Goal: Contribute content: Contribute content

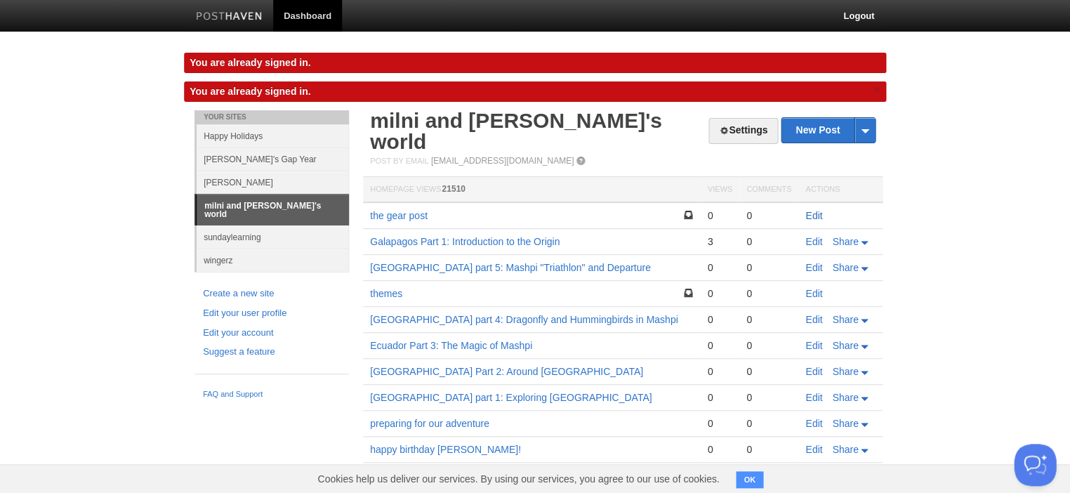
click at [805, 210] on link "Edit" at bounding box center [813, 215] width 17 height 11
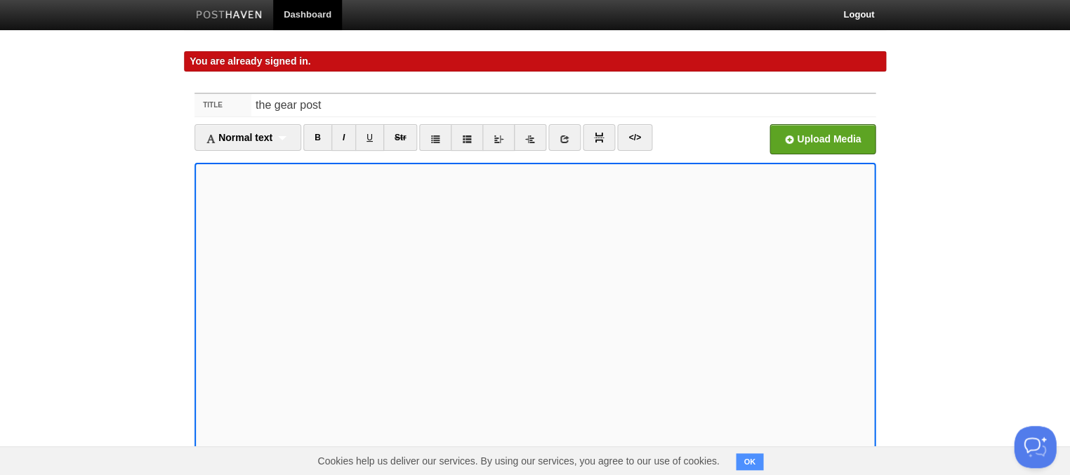
scroll to position [146, 0]
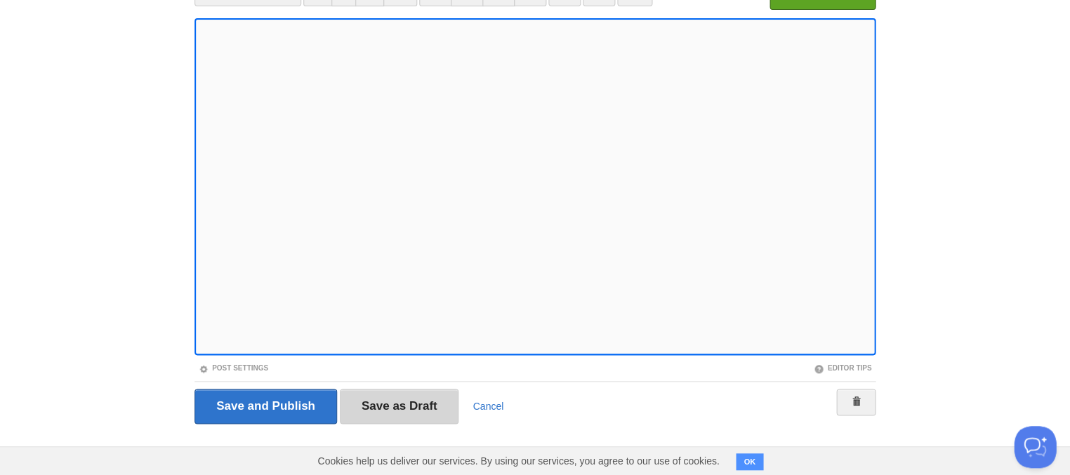
click at [383, 405] on input "Save as Draft" at bounding box center [399, 406] width 119 height 35
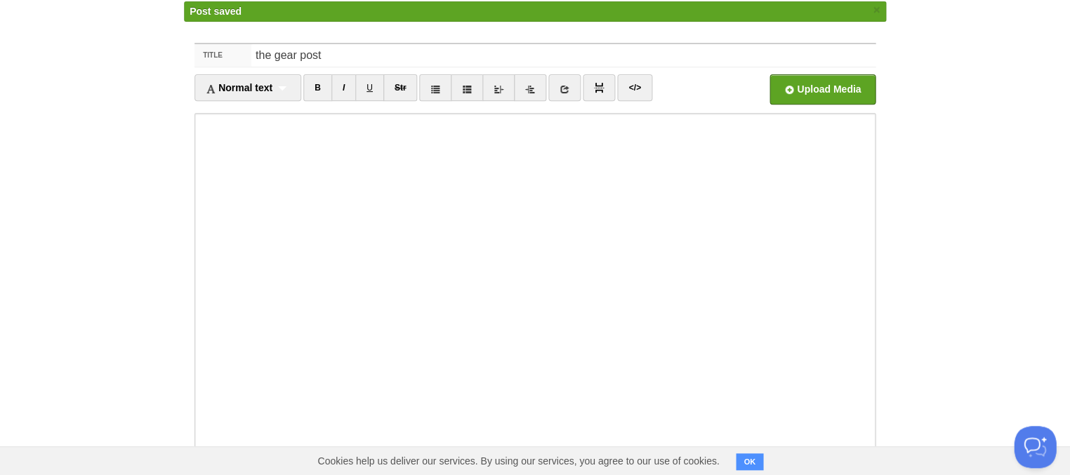
scroll to position [6, 0]
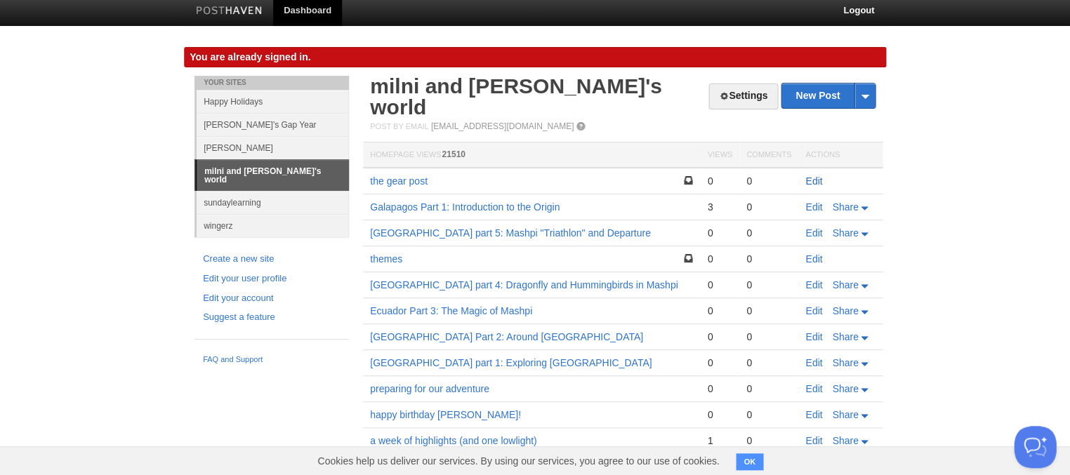
click at [814, 176] on link "Edit" at bounding box center [813, 181] width 17 height 11
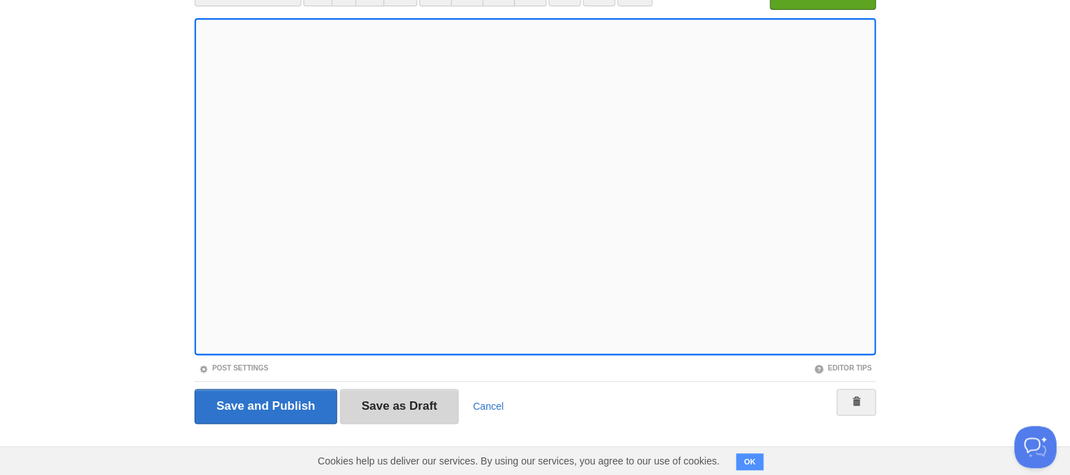
click at [409, 405] on input "Save as Draft" at bounding box center [399, 406] width 119 height 35
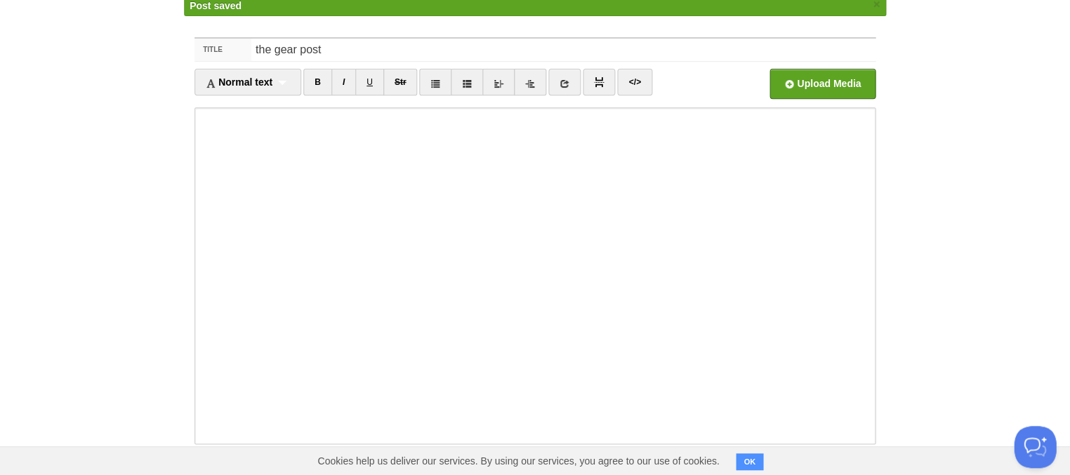
scroll to position [80, 0]
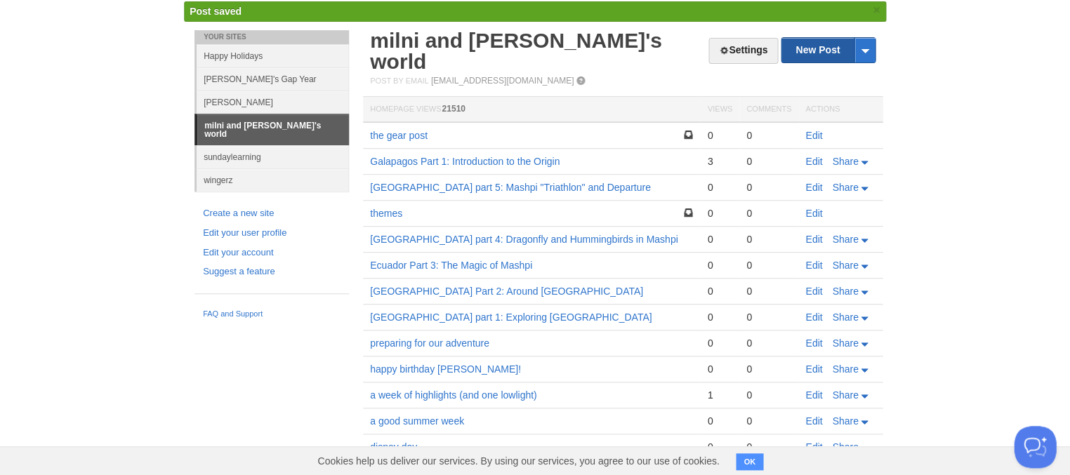
click at [820, 44] on link "New Post" at bounding box center [827, 50] width 93 height 25
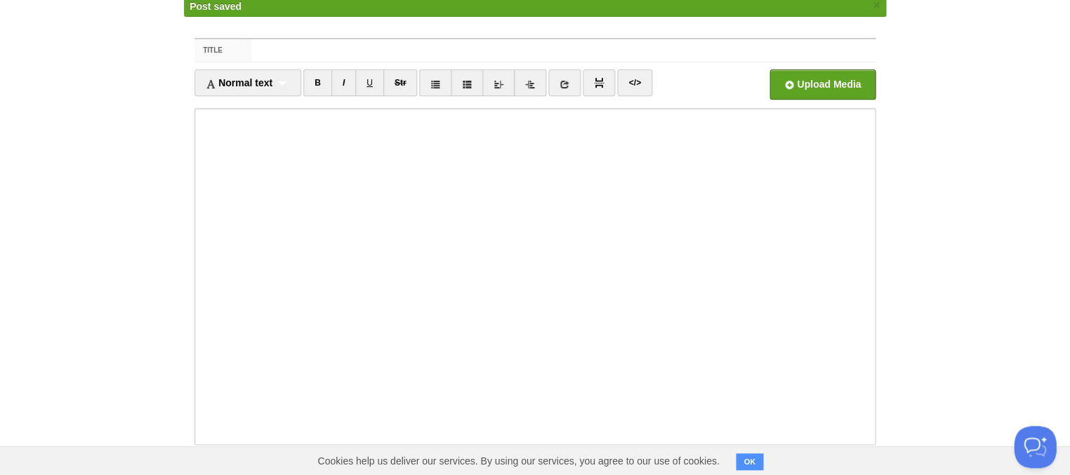
scroll to position [85, 0]
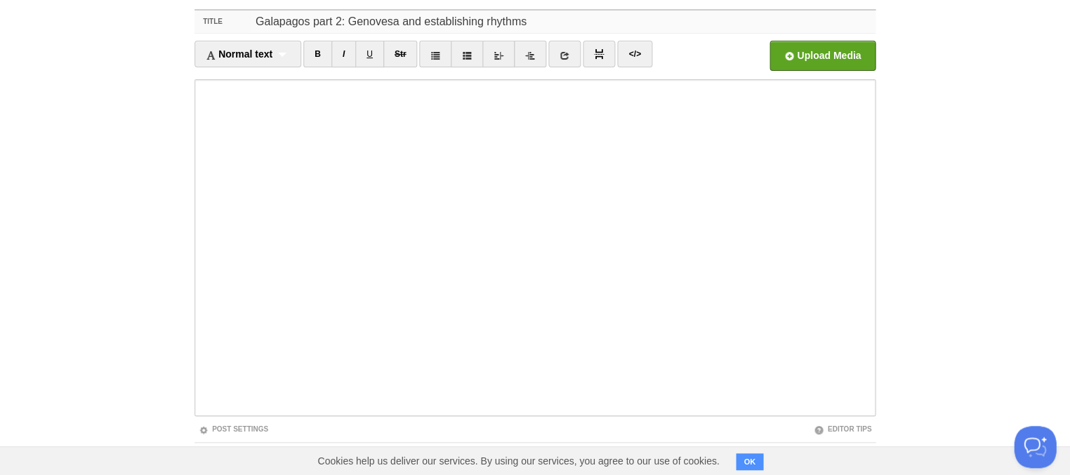
type input "Galapagos part 2: Genovesa and establishing rhythms"
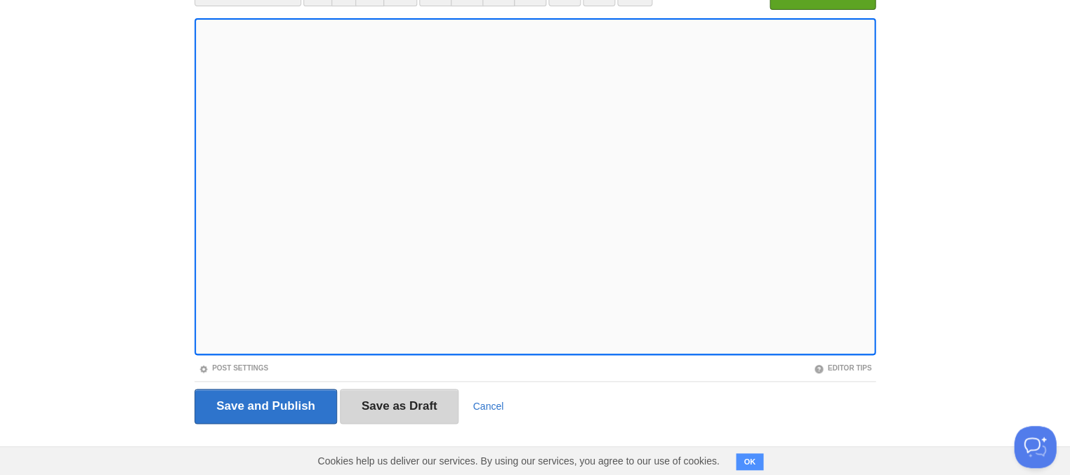
click at [381, 402] on input "Save as Draft" at bounding box center [399, 406] width 119 height 35
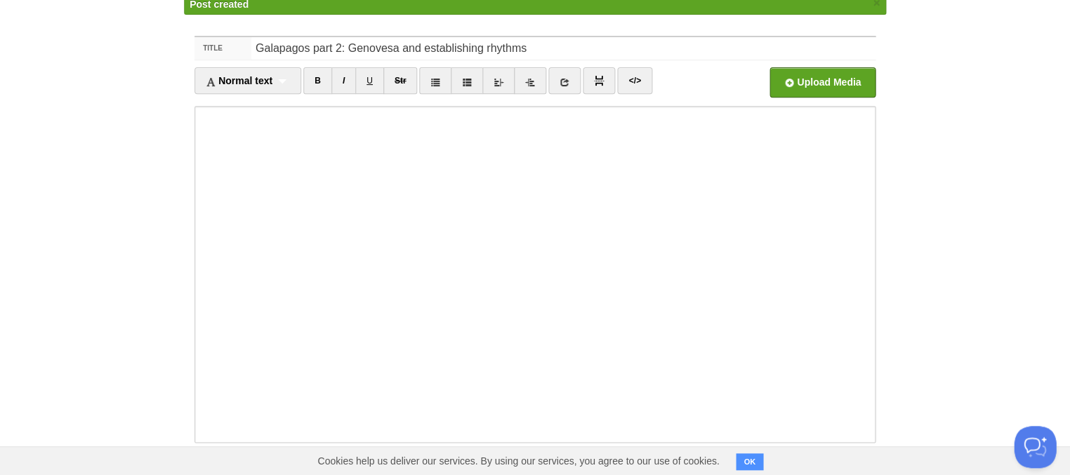
scroll to position [80, 0]
